Goal: Navigation & Orientation: Find specific page/section

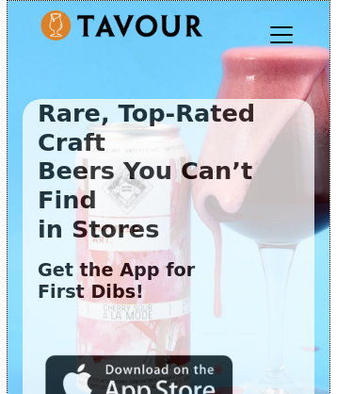
scroll to position [6209, 0]
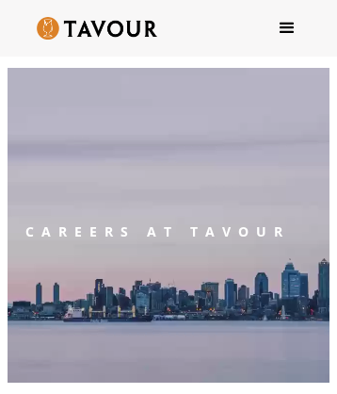
scroll to position [5278, 0]
